Goal: Check status: Check status

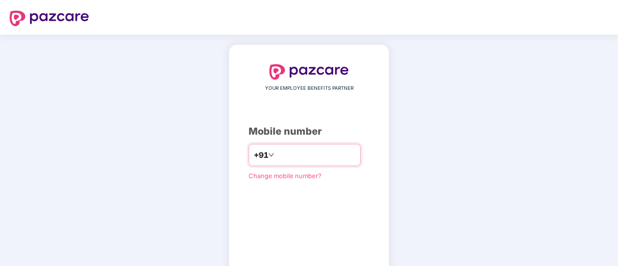
click at [297, 153] on input "number" at bounding box center [315, 154] width 79 height 15
type input "**********"
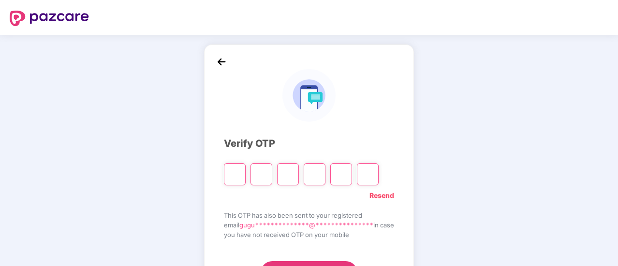
type input "*"
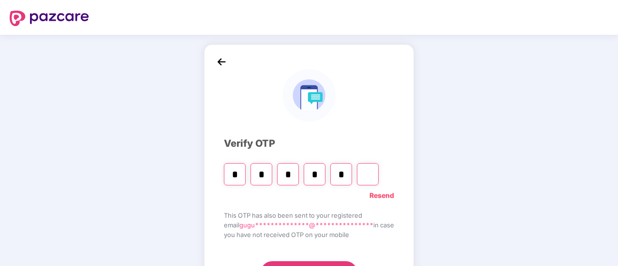
type input "*"
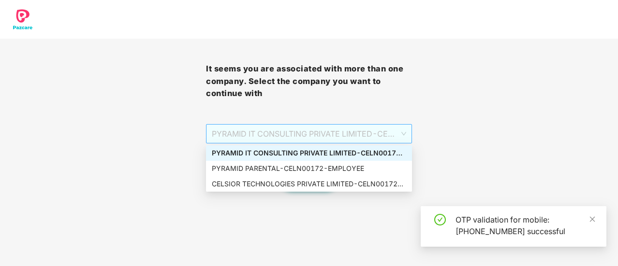
click at [406, 134] on div "PYRAMID IT CONSULTING PRIVATE LIMITED - CELN00172 - EMPLOYEE" at bounding box center [309, 133] width 206 height 19
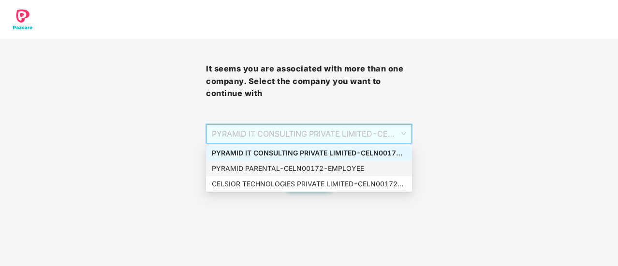
click at [254, 168] on div "PYRAMID PARENTAL - CELN00172 - EMPLOYEE" at bounding box center [309, 168] width 194 height 11
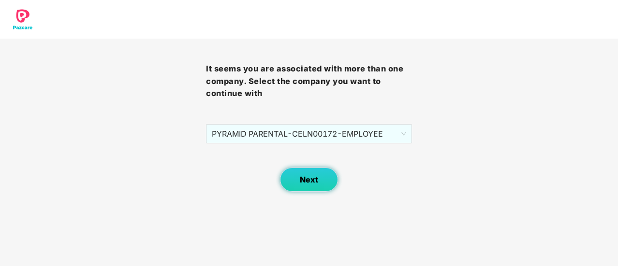
click at [293, 174] on button "Next" at bounding box center [309, 180] width 58 height 24
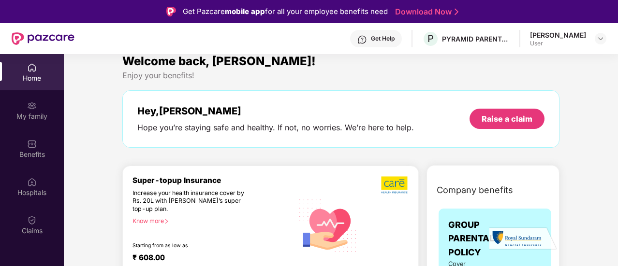
scroll to position [10, 0]
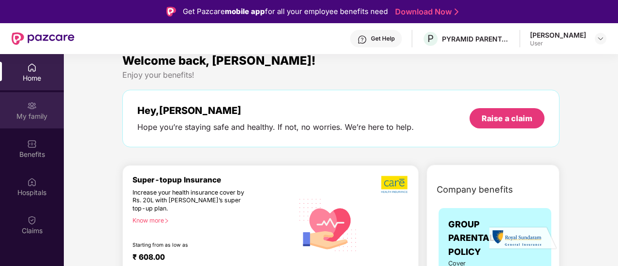
click at [25, 109] on div "My family" at bounding box center [32, 110] width 64 height 36
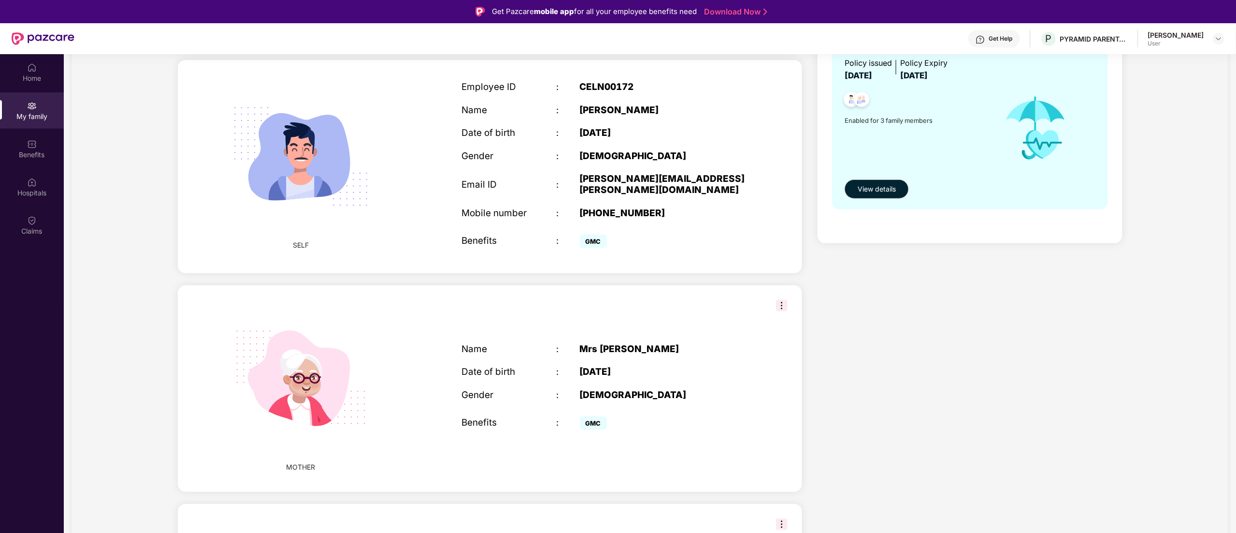
scroll to position [306, 0]
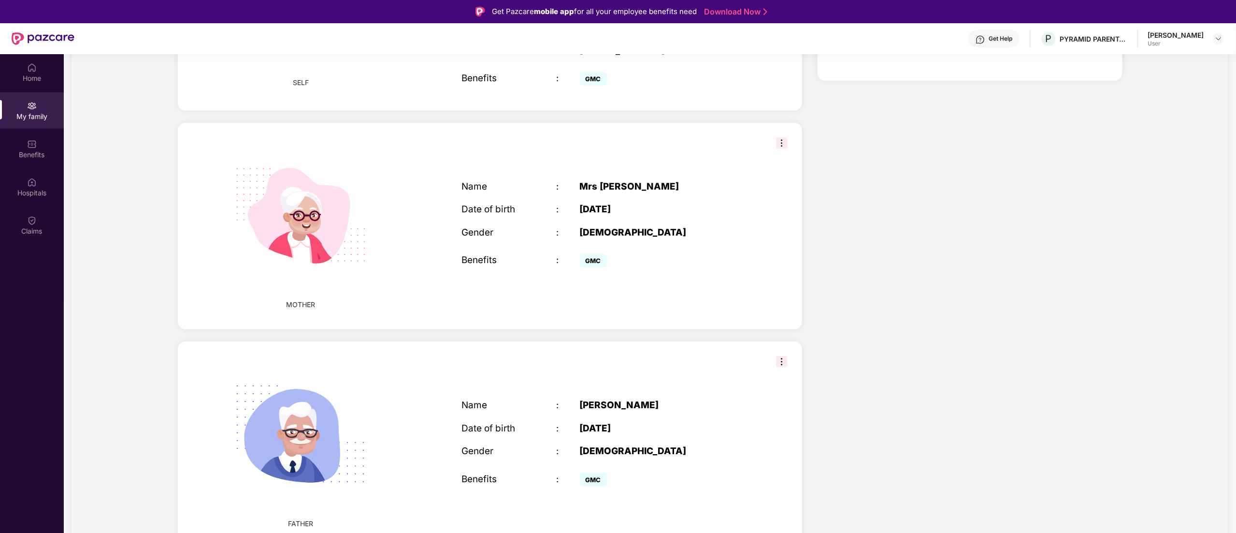
click at [617, 266] on div "[PERSON_NAME]" at bounding box center [662, 405] width 165 height 11
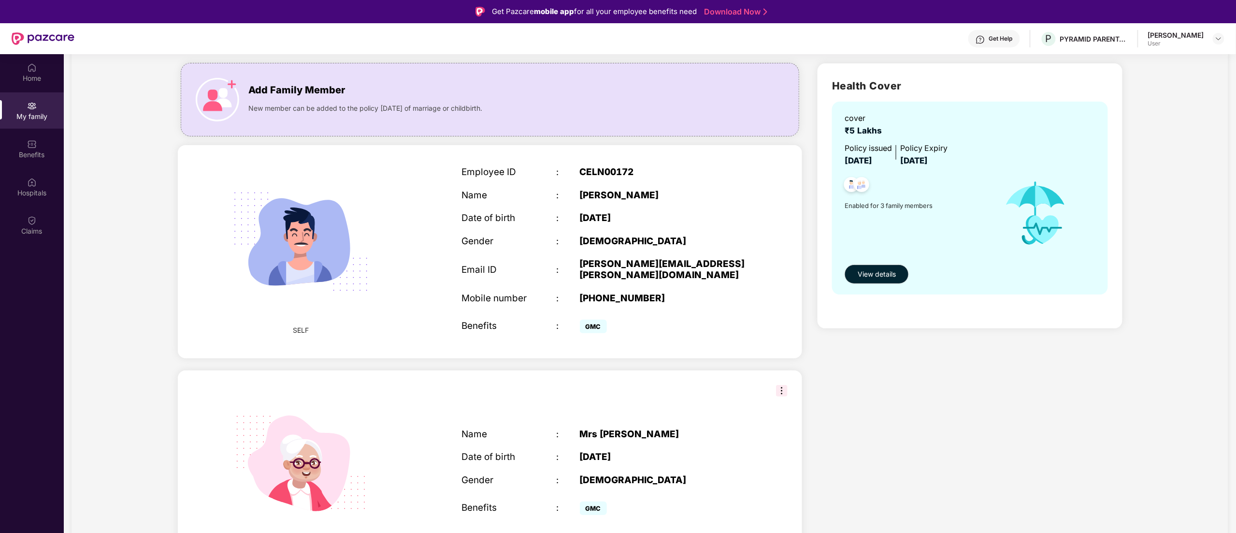
scroll to position [77, 0]
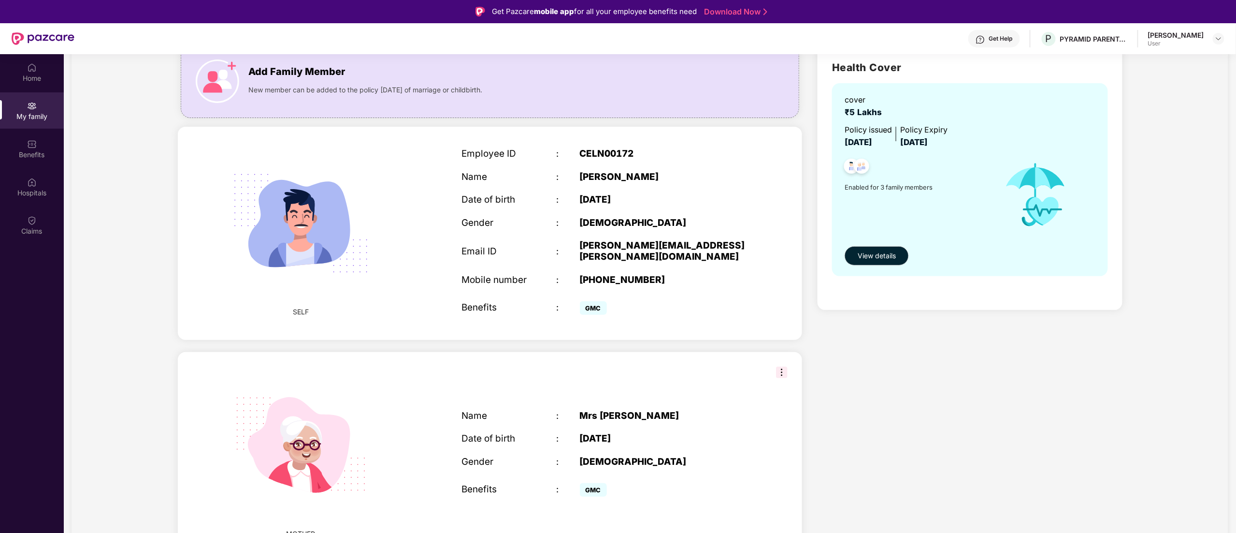
click at [617, 266] on img at bounding box center [782, 372] width 12 height 12
click at [617, 266] on div "Health Cover cover ₹5 Lakhs Policy issued [DATE] Policy Expiry [DATE] Enabled f…" at bounding box center [970, 413] width 320 height 752
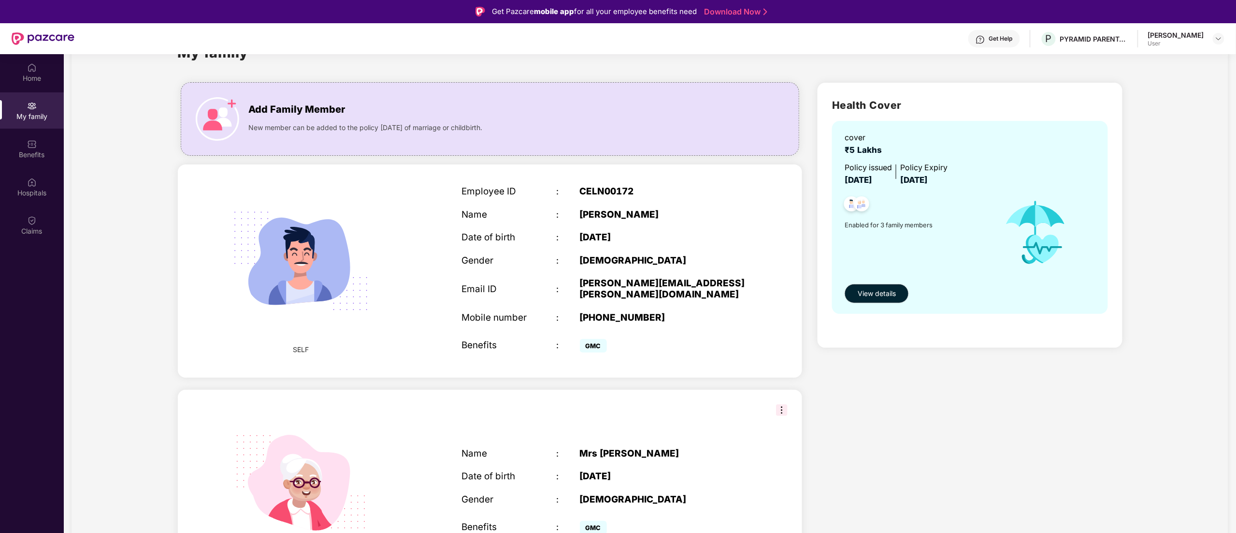
scroll to position [26, 0]
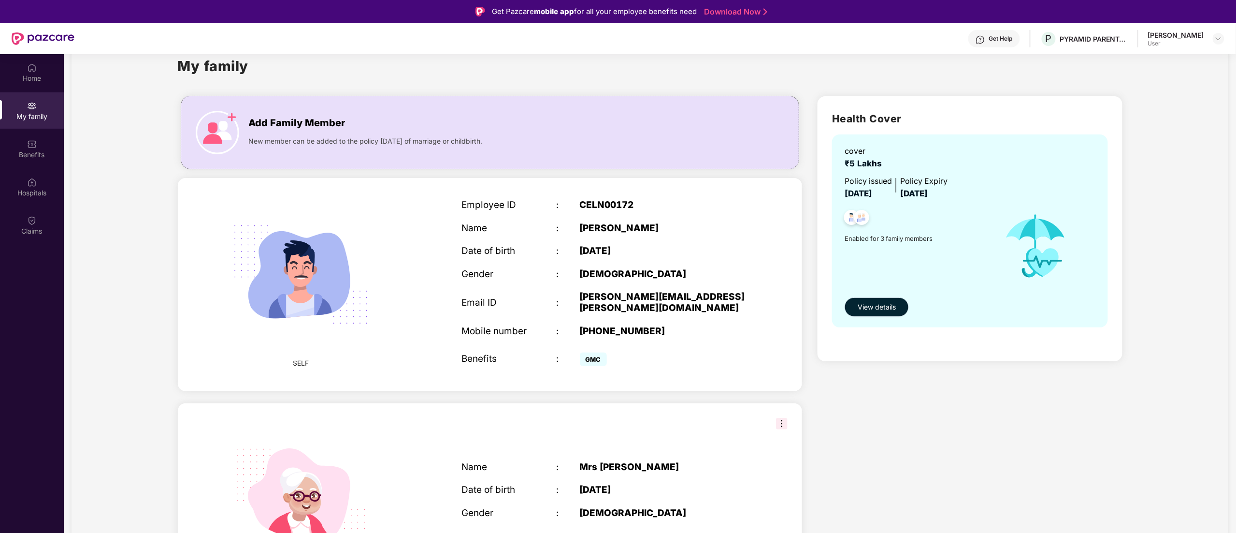
click at [617, 266] on span "View details" at bounding box center [877, 307] width 38 height 11
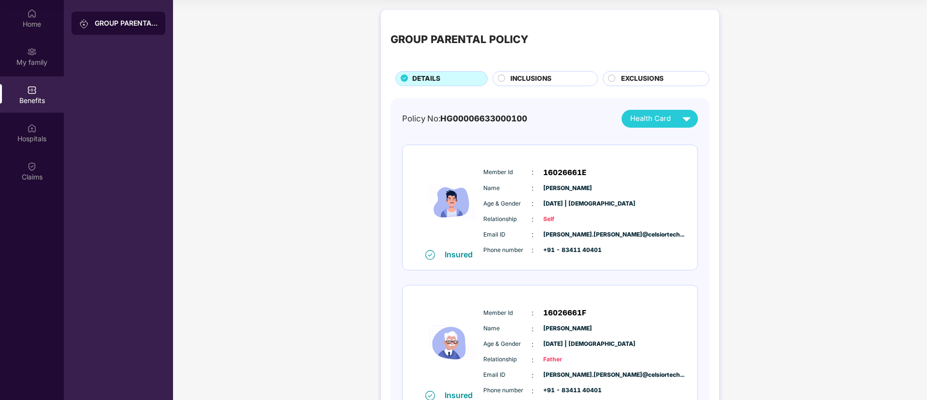
click at [556, 170] on span "16026661E" at bounding box center [564, 173] width 43 height 12
click at [556, 188] on span "[PERSON_NAME]" at bounding box center [567, 188] width 48 height 9
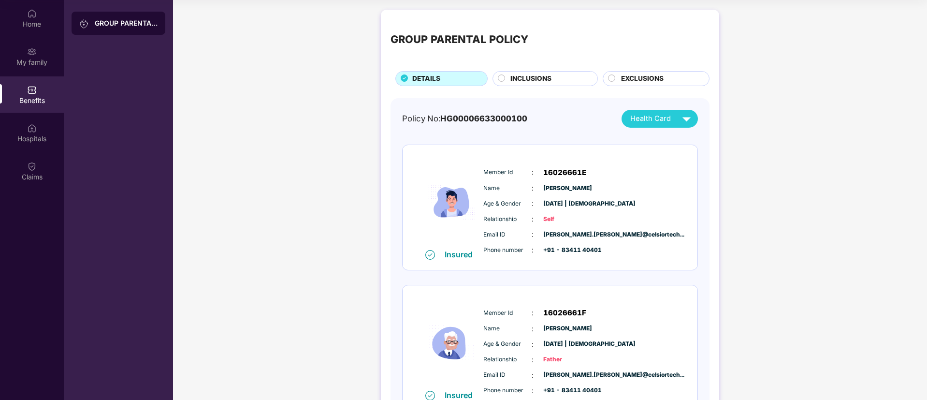
click at [591, 188] on span "[PERSON_NAME]" at bounding box center [567, 188] width 48 height 9
click at [617, 266] on div "GROUP PARENTAL POLICY DETAILS INCLUSIONS EXCLUSIONS Policy No: HG00006633000100…" at bounding box center [550, 308] width 754 height 606
click at [617, 134] on div "GROUP PARENTAL POLICY DETAILS INCLUSIONS EXCLUSIONS Policy No: HG00006633000100…" at bounding box center [550, 308] width 754 height 606
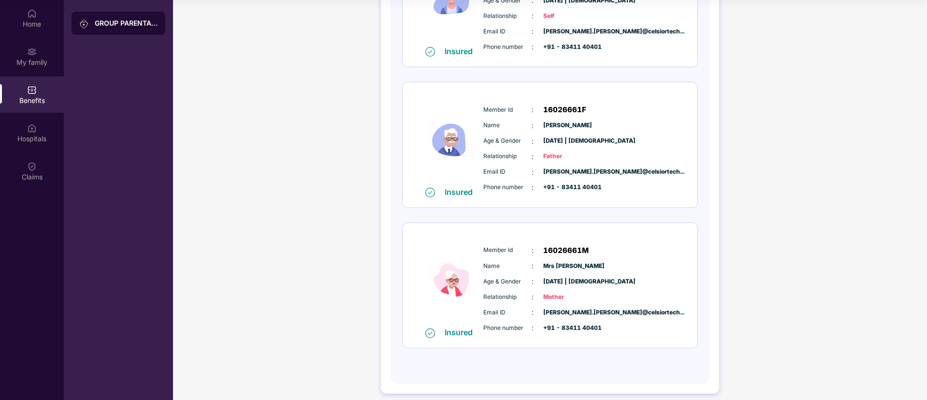
scroll to position [211, 0]
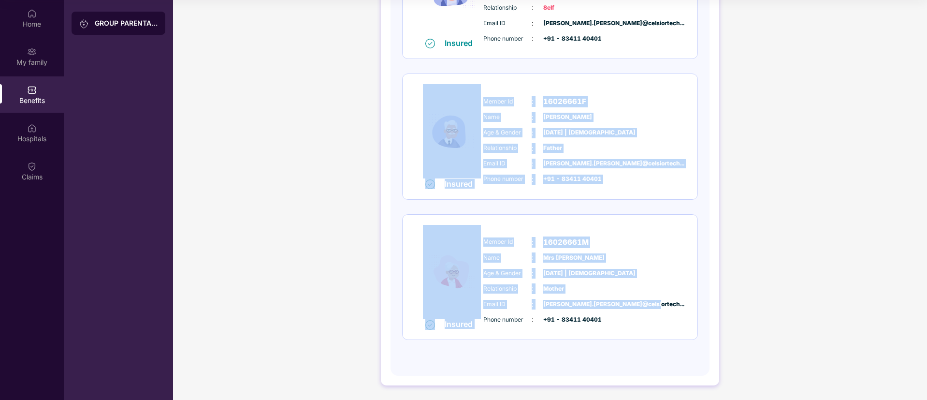
drag, startPoint x: 353, startPoint y: 69, endPoint x: 708, endPoint y: 305, distance: 426.3
click at [617, 266] on div "GROUP PARENTAL POLICY DETAILS INCLUSIONS EXCLUSIONS Policy No: HG00006633000100…" at bounding box center [550, 97] width 754 height 606
drag, startPoint x: 803, startPoint y: 339, endPoint x: 335, endPoint y: 81, distance: 533.9
click at [335, 81] on div "GROUP PARENTAL POLICY DETAILS INCLUSIONS EXCLUSIONS Policy No: HG00006633000100…" at bounding box center [550, 97] width 754 height 606
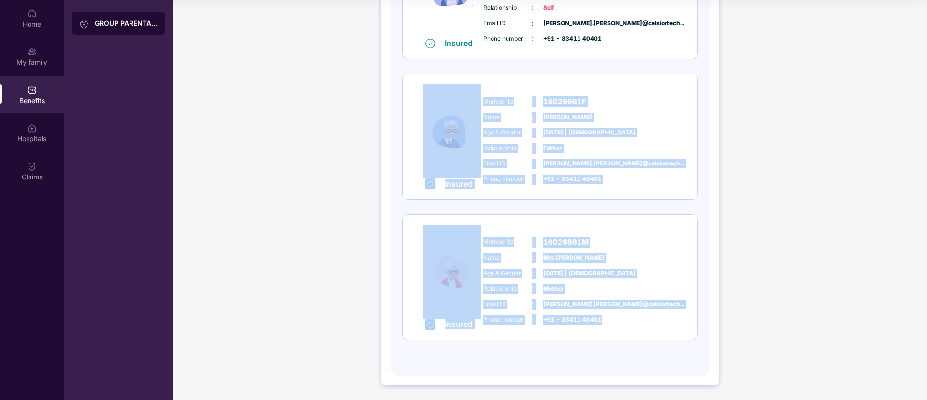
click at [617, 148] on div "GROUP PARENTAL POLICY DETAILS INCLUSIONS EXCLUSIONS Policy No: HG00006633000100…" at bounding box center [550, 97] width 754 height 606
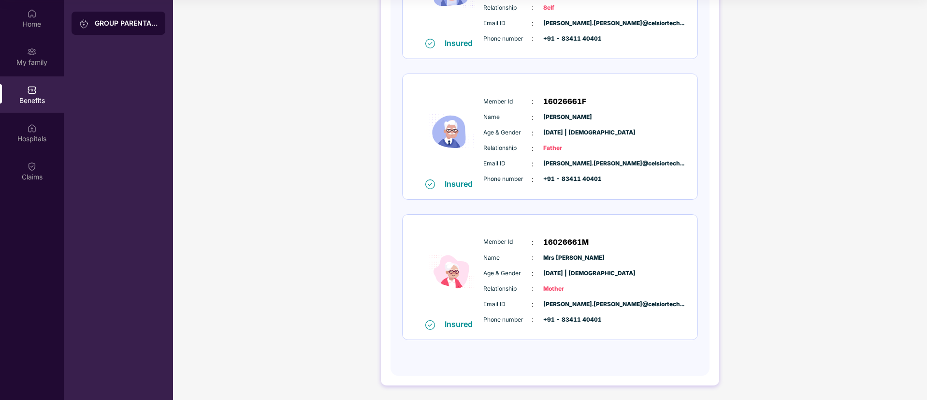
click at [592, 178] on span "+91 - 83411 40401" at bounding box center [567, 178] width 48 height 9
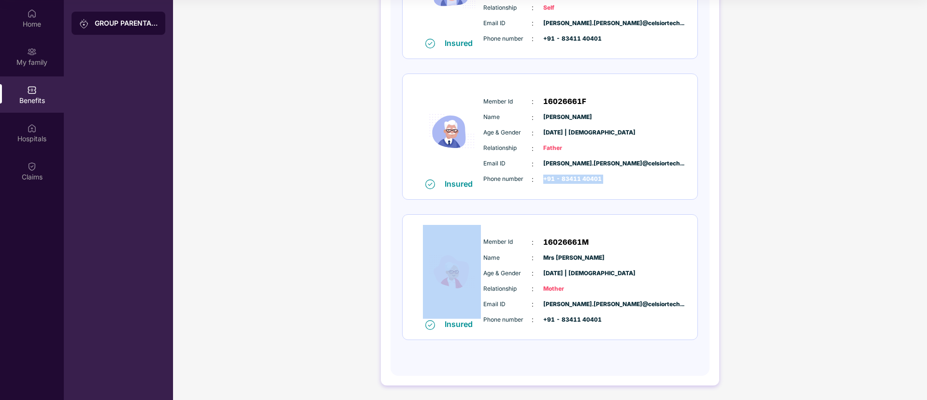
click at [592, 178] on span "+91 - 83411 40401" at bounding box center [567, 178] width 48 height 9
click at [592, 179] on span "+91 - 83411 40401" at bounding box center [567, 178] width 48 height 9
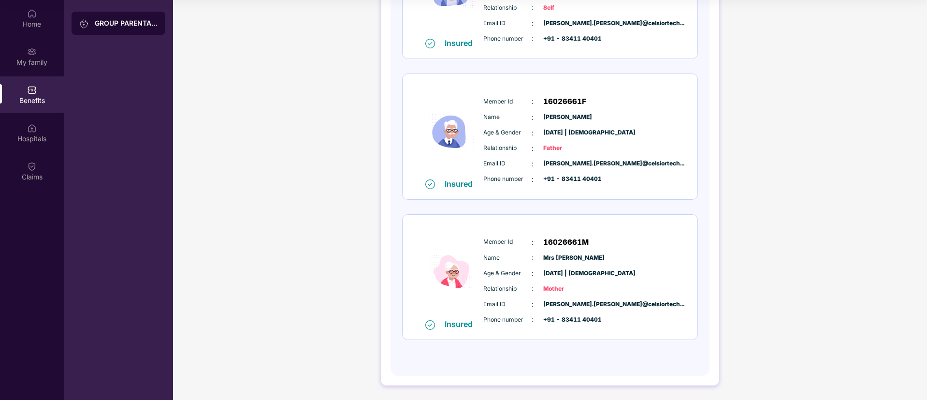
click at [573, 266] on span "[DATE] | [DEMOGRAPHIC_DATA]" at bounding box center [567, 273] width 48 height 9
click at [617, 266] on div "Age & Gender : [DATE] | [DEMOGRAPHIC_DATA]" at bounding box center [579, 273] width 192 height 11
click at [590, 181] on span "+91 - 83411 40401" at bounding box center [567, 178] width 48 height 9
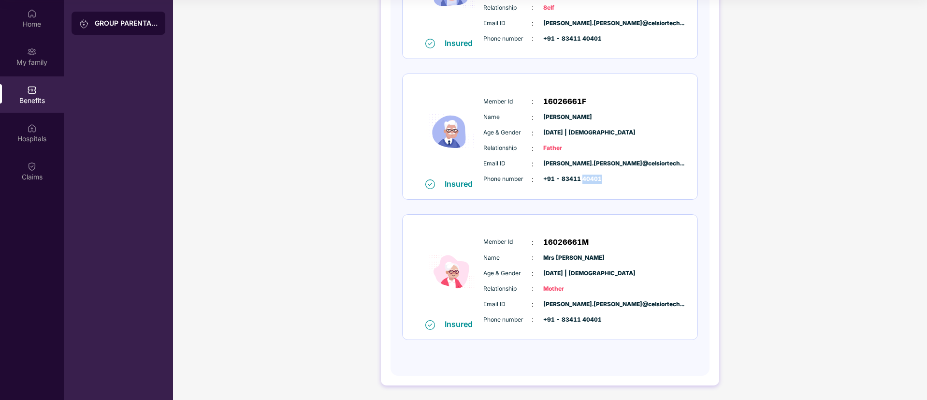
click at [590, 181] on span "+91 - 83411 40401" at bounding box center [567, 178] width 48 height 9
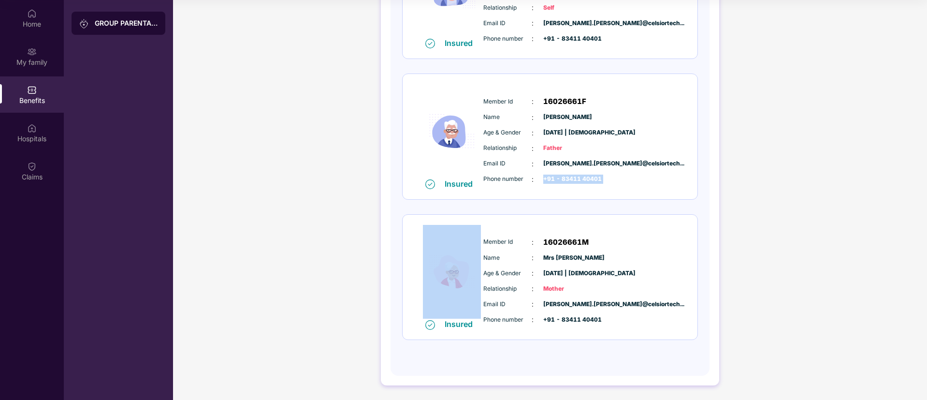
click at [590, 181] on span "+91 - 83411 40401" at bounding box center [567, 178] width 48 height 9
click at [617, 180] on div "Phone number : +91 - 83411 40401" at bounding box center [579, 179] width 192 height 11
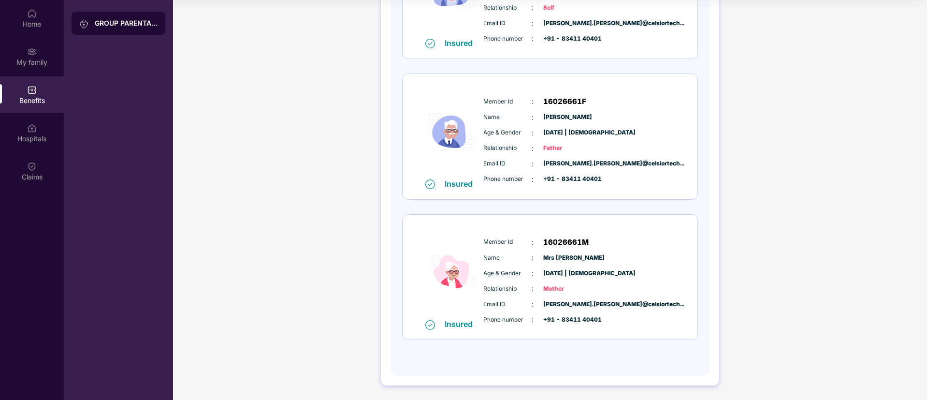
click at [588, 257] on span "Mrs [PERSON_NAME]" at bounding box center [567, 257] width 48 height 9
